Goal: Communication & Community: Answer question/provide support

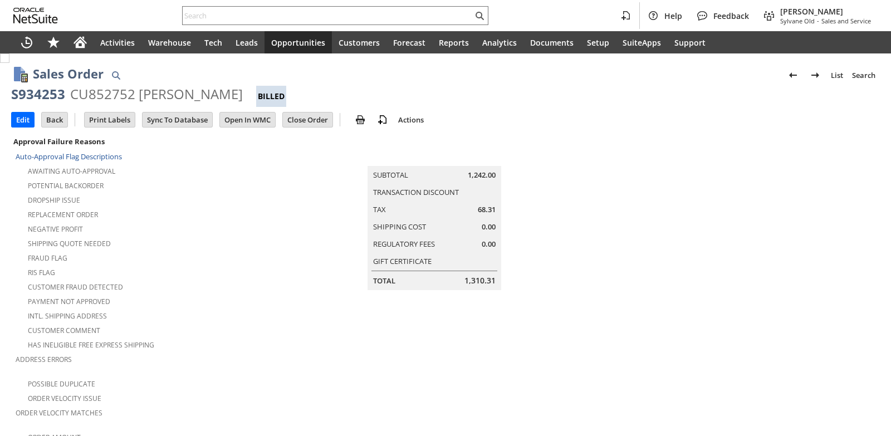
scroll to position [688, 0]
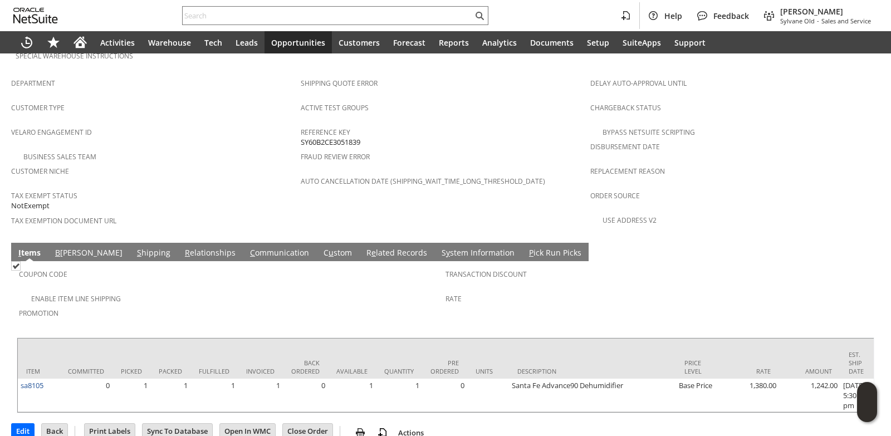
click at [247, 247] on link "C ommunication" at bounding box center [279, 253] width 65 height 12
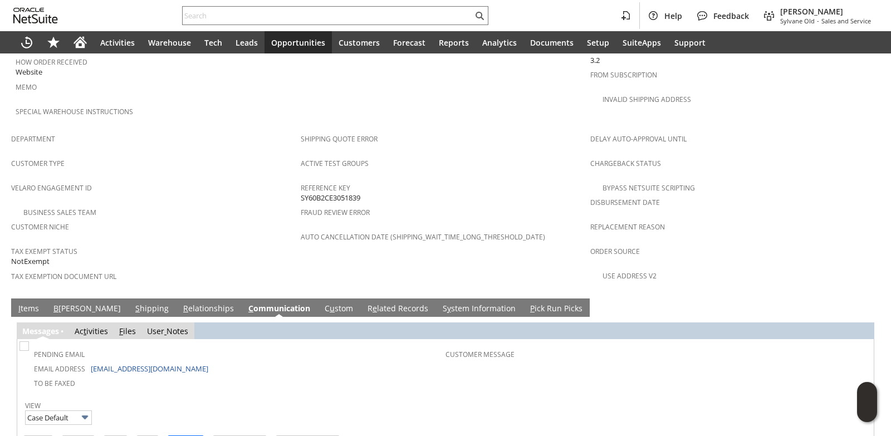
scroll to position [707, 0]
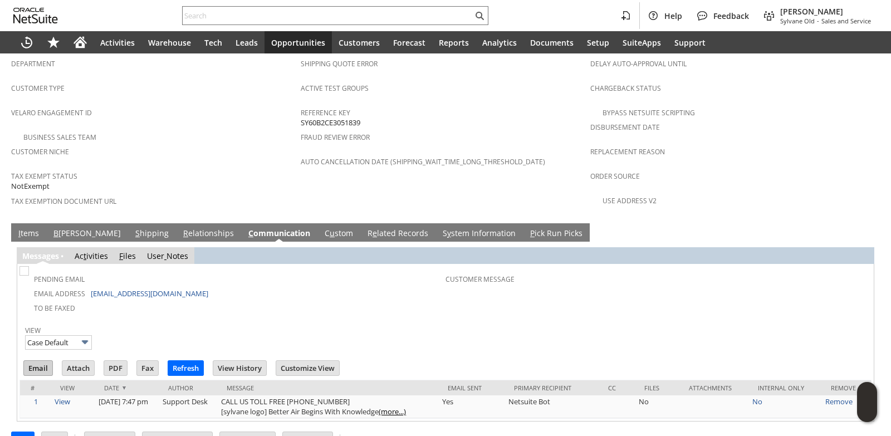
click at [41, 361] on input "Email" at bounding box center [38, 368] width 28 height 14
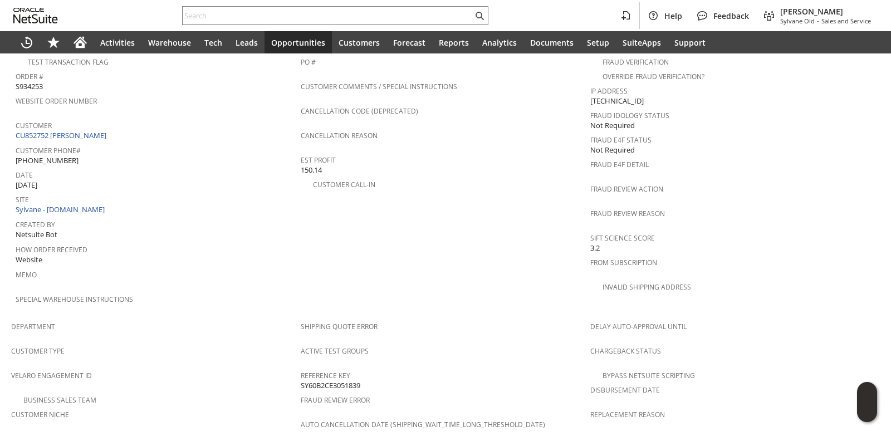
scroll to position [317, 0]
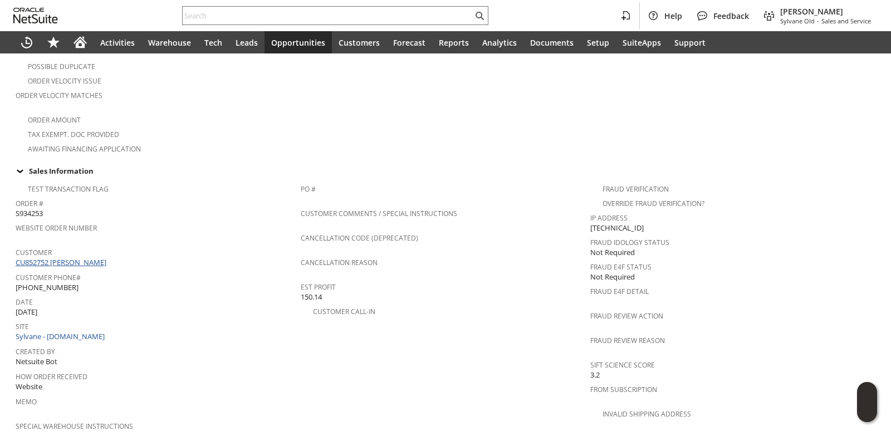
click at [109, 257] on link "CU852752 [PERSON_NAME]" at bounding box center [63, 262] width 94 height 10
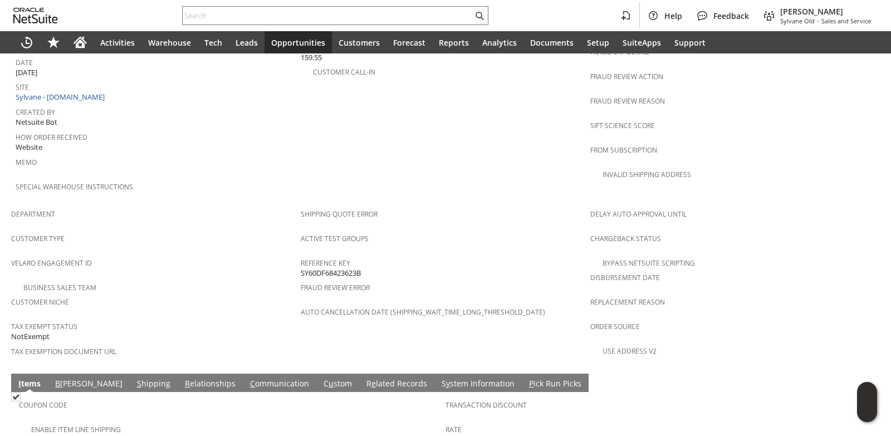
scroll to position [668, 0]
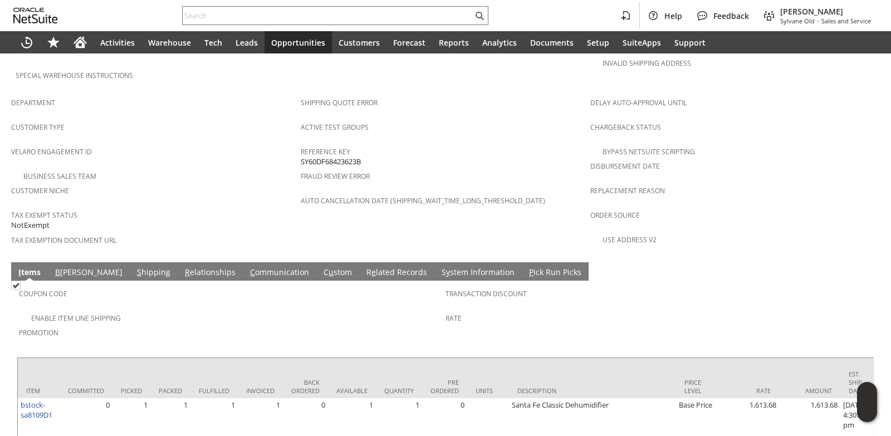
click at [247, 267] on link "C ommunication" at bounding box center [279, 273] width 65 height 12
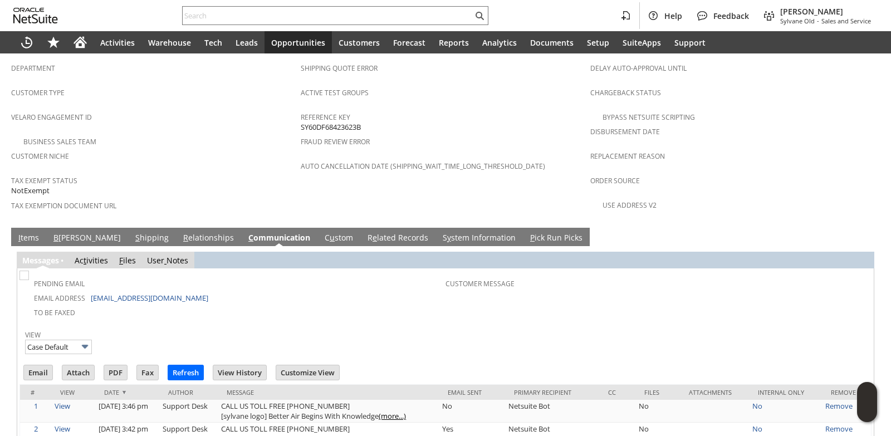
scroll to position [730, 0]
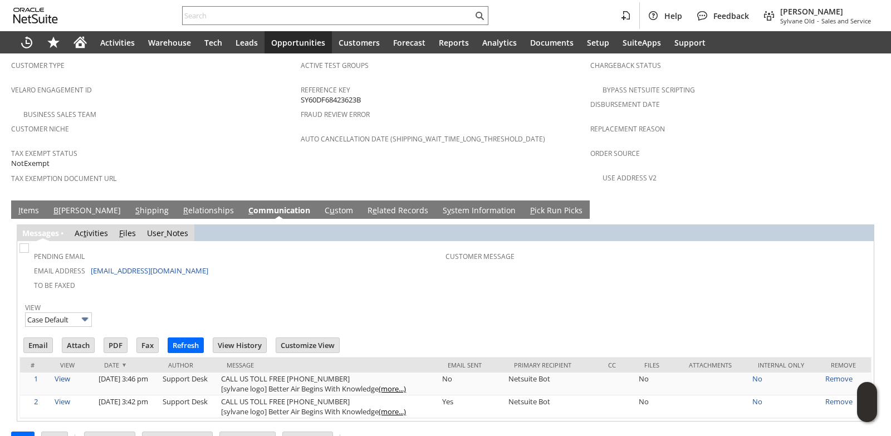
click at [24, 205] on link "I tems" at bounding box center [29, 211] width 26 height 12
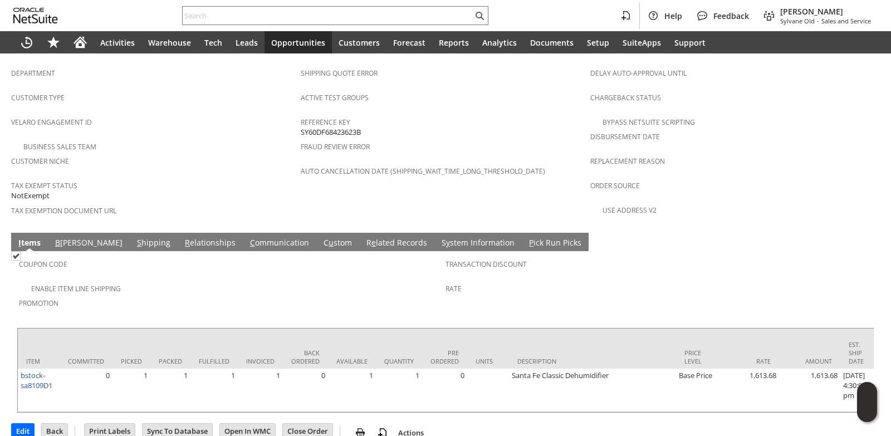
click at [247, 237] on link "C ommunication" at bounding box center [279, 243] width 65 height 12
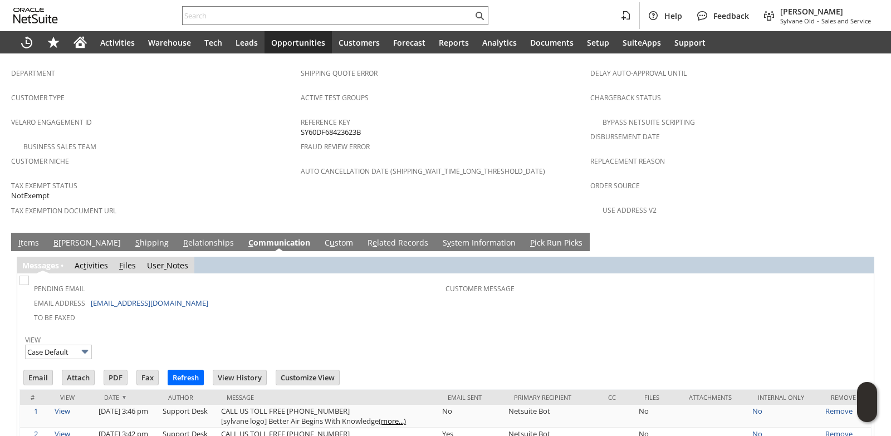
scroll to position [0, 0]
click at [42, 370] on input "Email" at bounding box center [38, 377] width 28 height 14
